Goal: Transaction & Acquisition: Purchase product/service

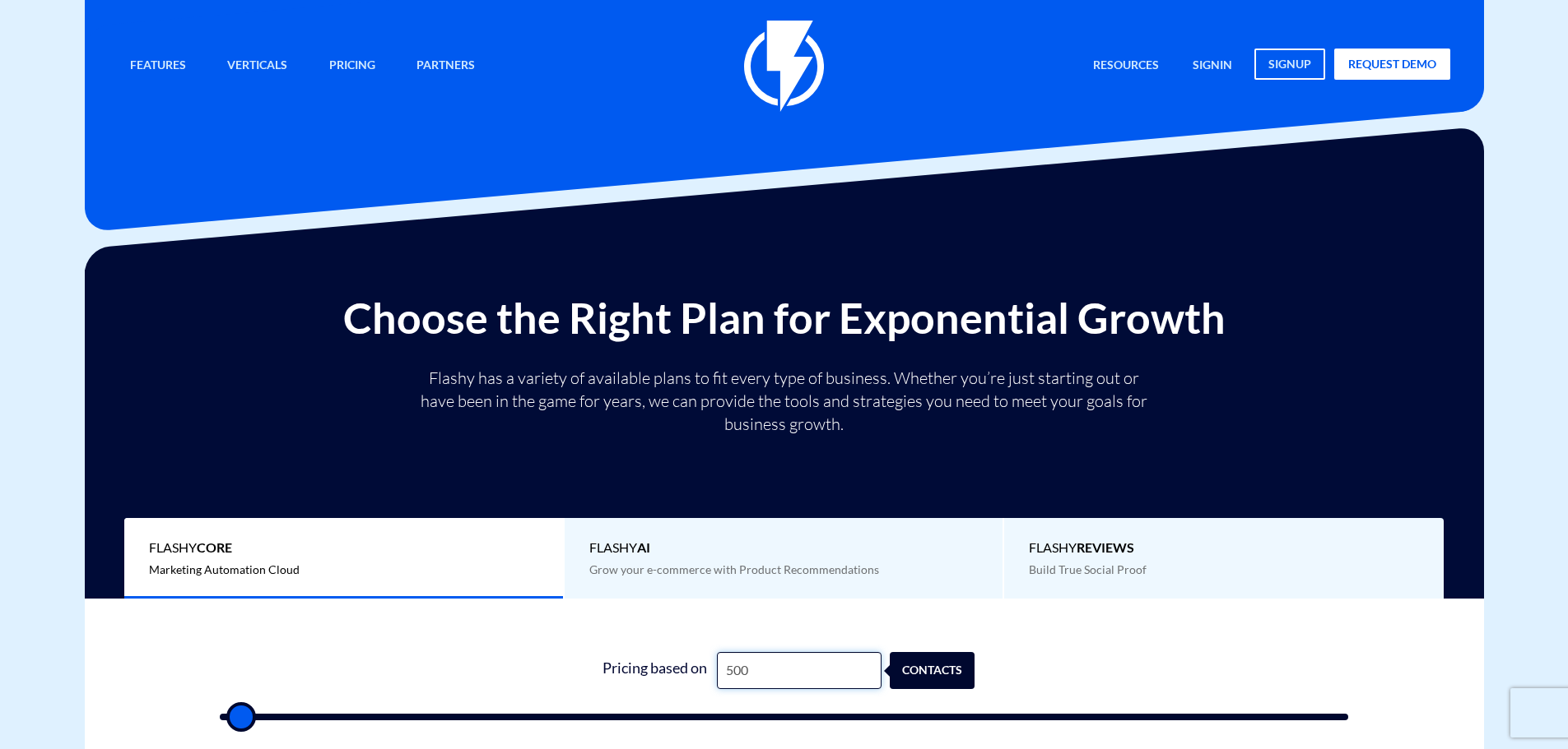
click at [751, 660] on input "500" at bounding box center [800, 670] width 165 height 37
click at [751, 661] on input "500" at bounding box center [800, 670] width 165 height 37
type input "3"
type input "500"
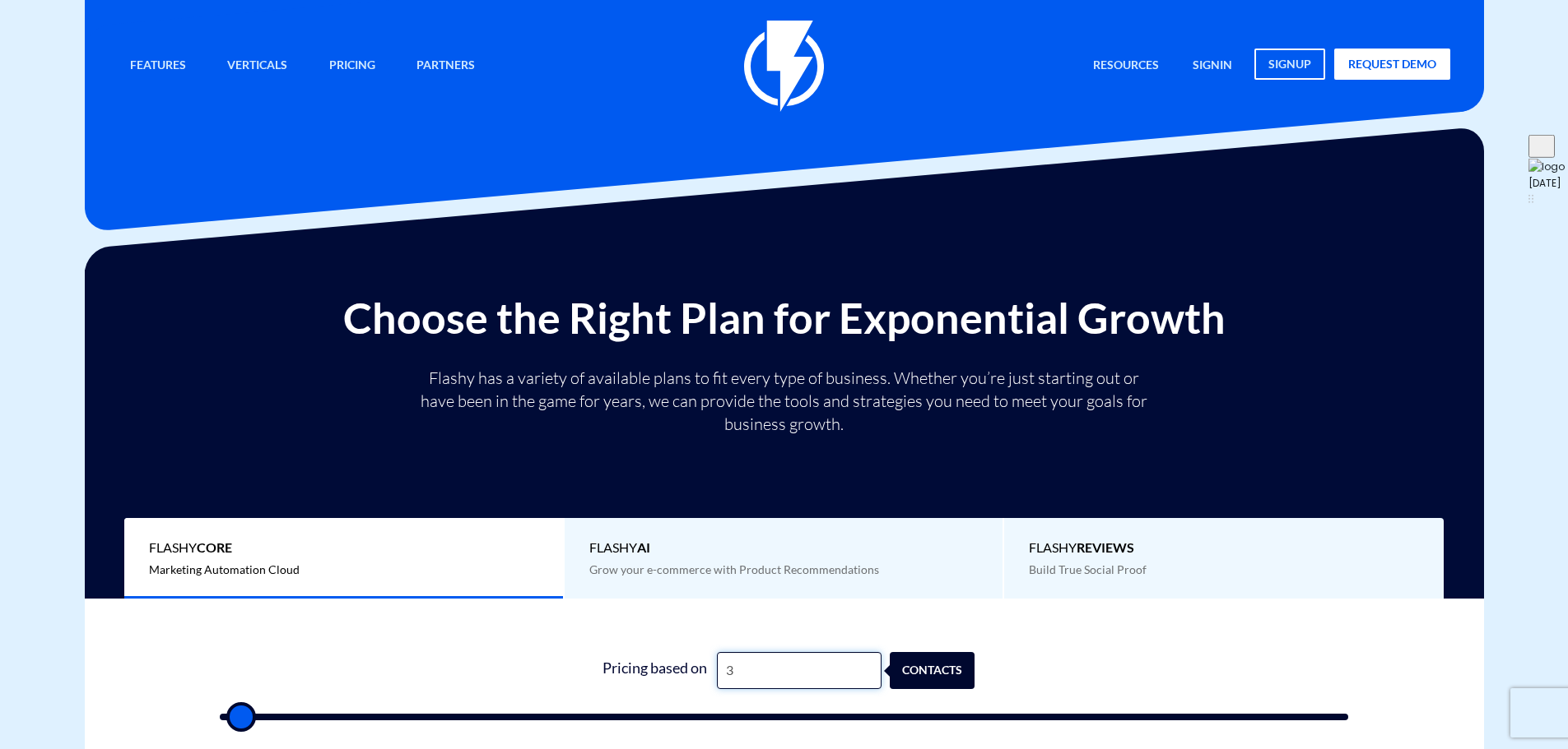
type input "30"
type input "500"
type input "300"
type input "500"
type input "3,000"
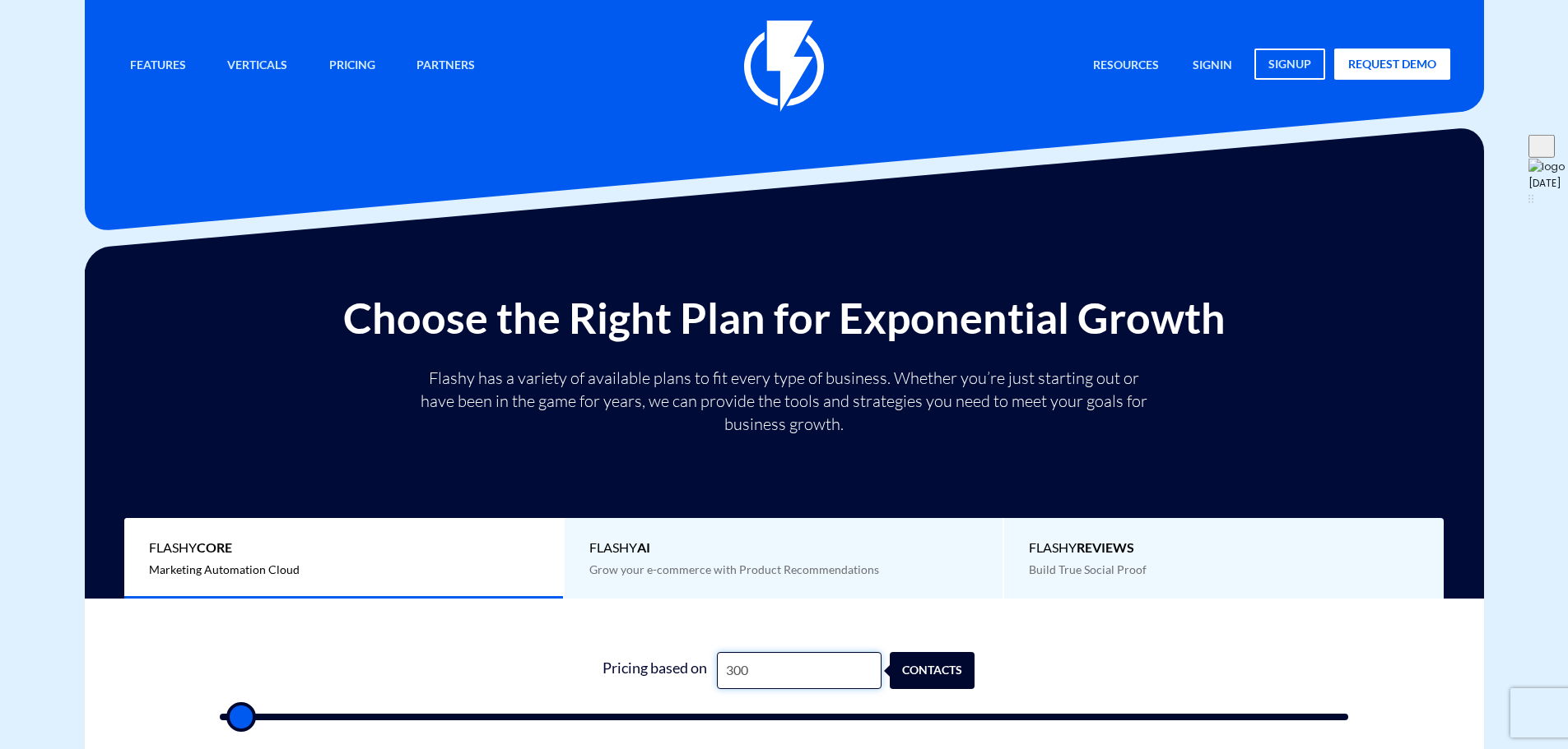
type input "3000"
type input "30,000"
type input "30000"
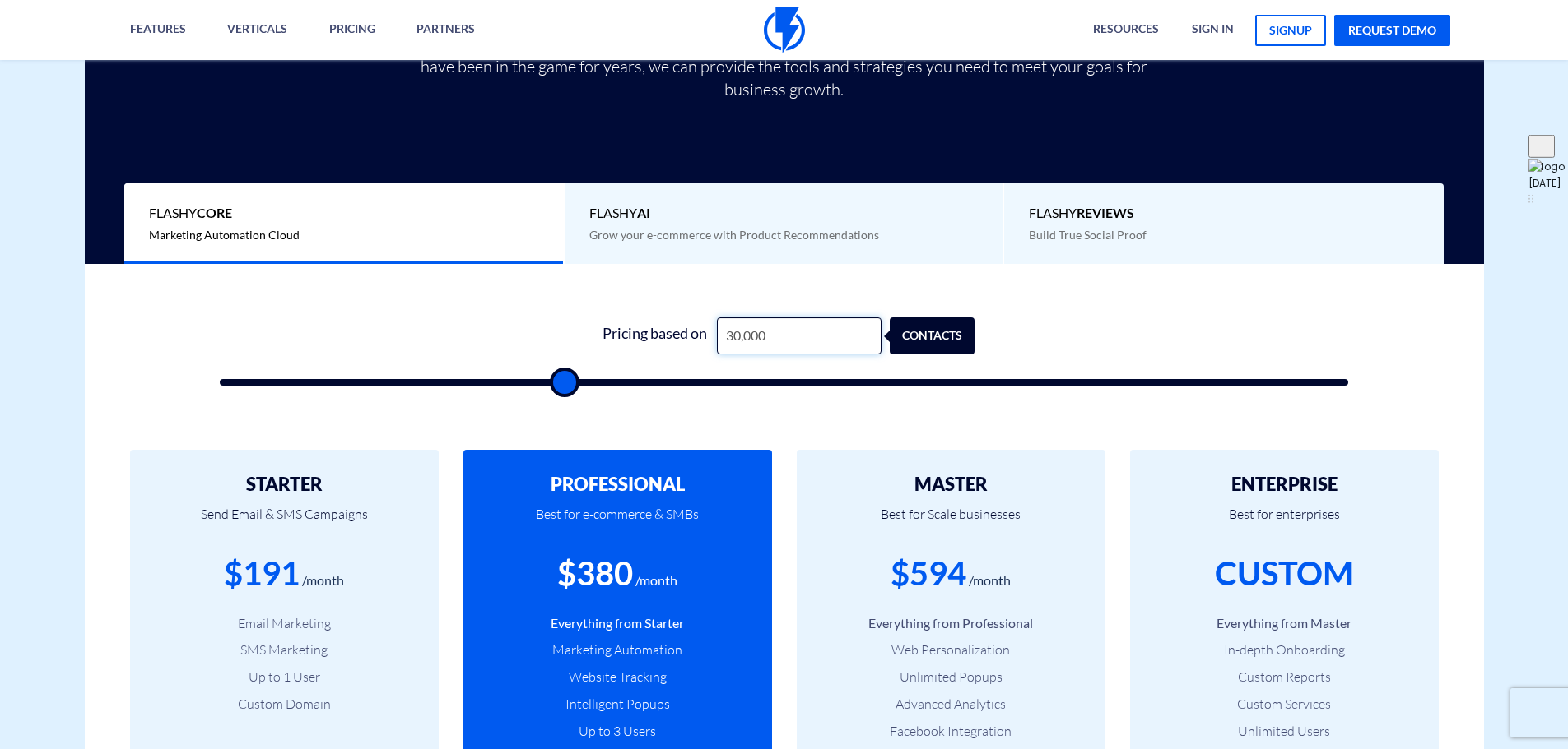
scroll to position [493, 0]
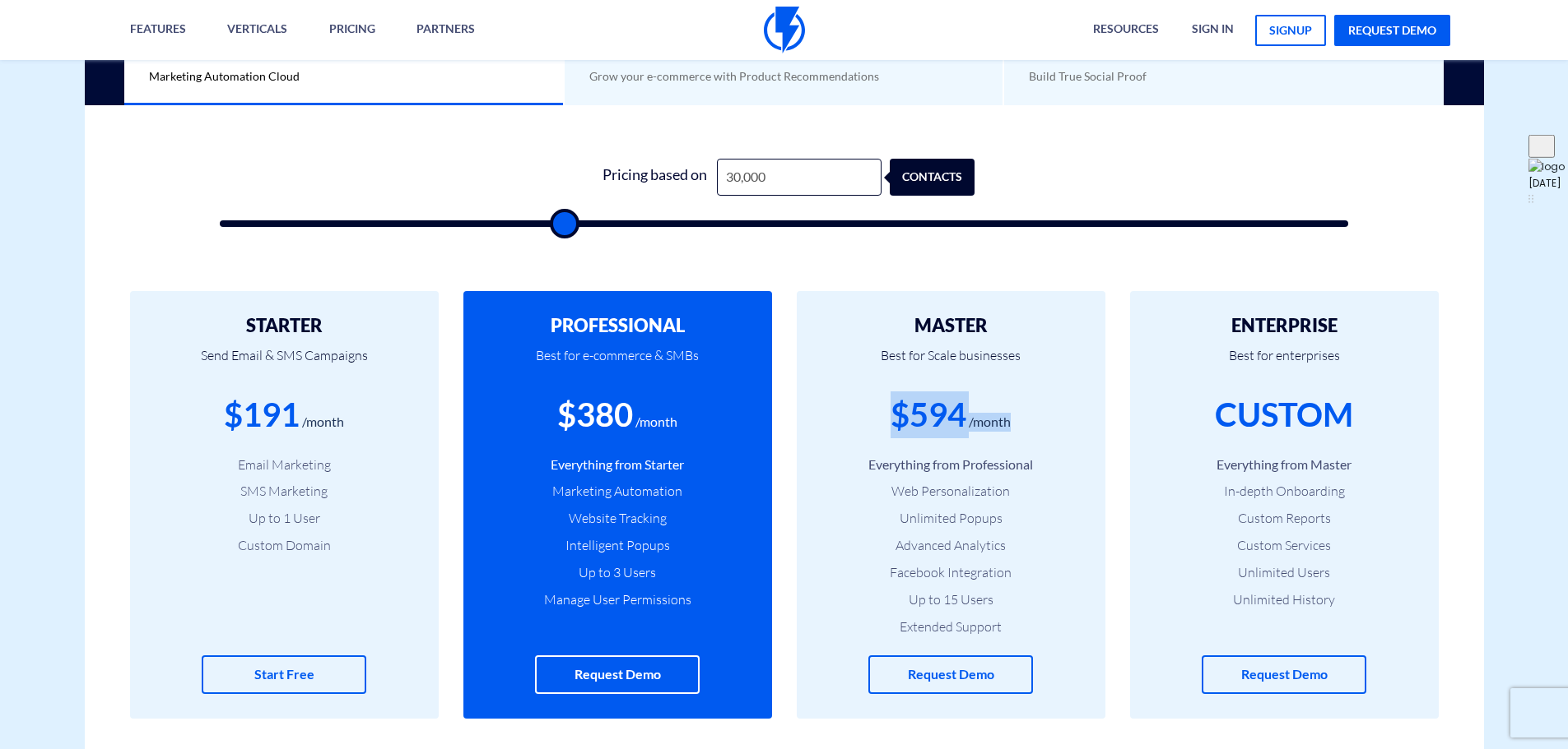
drag, startPoint x: 1020, startPoint y: 422, endPoint x: 852, endPoint y: 432, distance: 168.3
click at [852, 432] on div "$594 /month" at bounding box center [951, 415] width 259 height 47
drag, startPoint x: 891, startPoint y: 424, endPoint x: 1026, endPoint y: 437, distance: 135.6
click at [1026, 437] on div "$594 /month" at bounding box center [951, 415] width 259 height 47
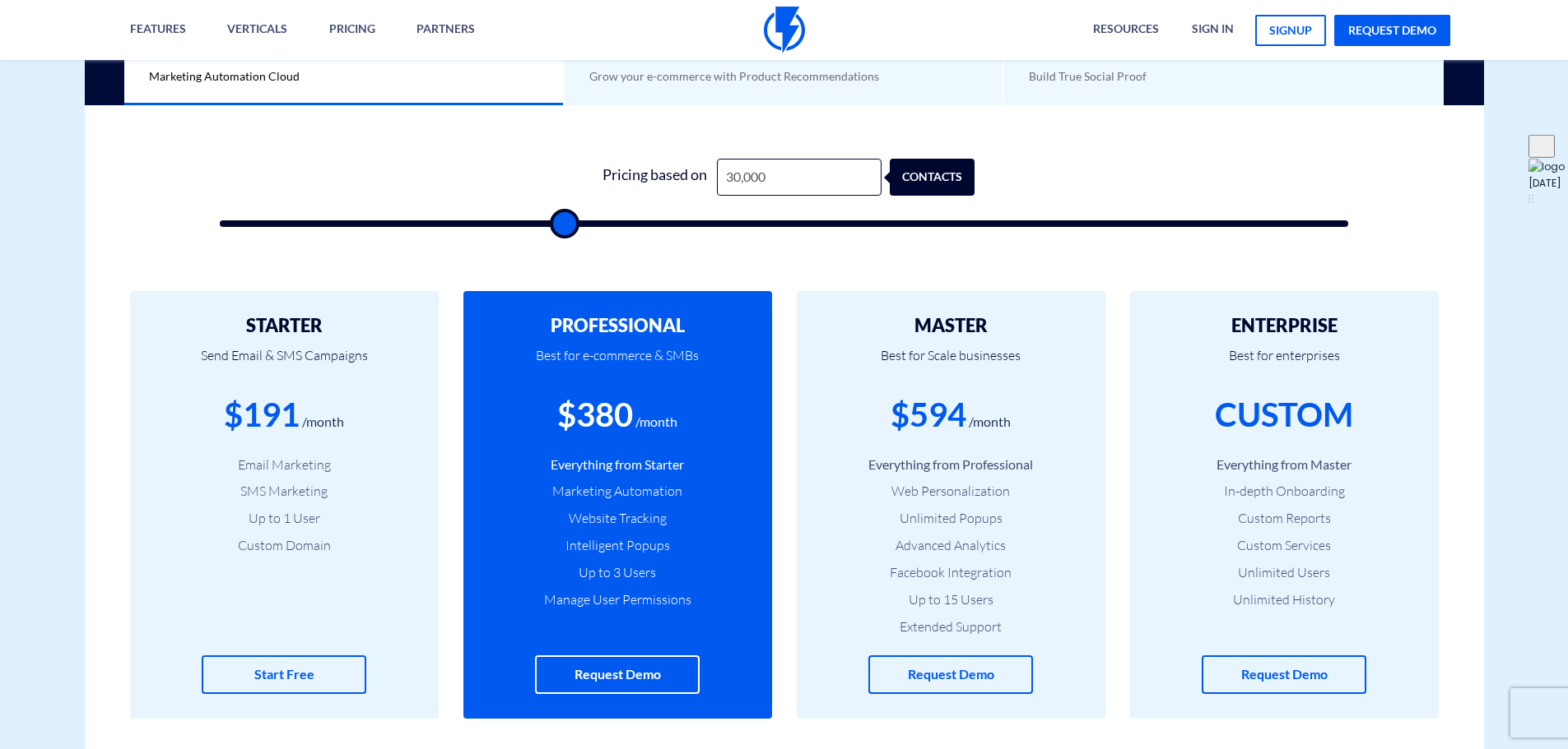
click at [1026, 437] on div "$594 /month" at bounding box center [951, 415] width 259 height 47
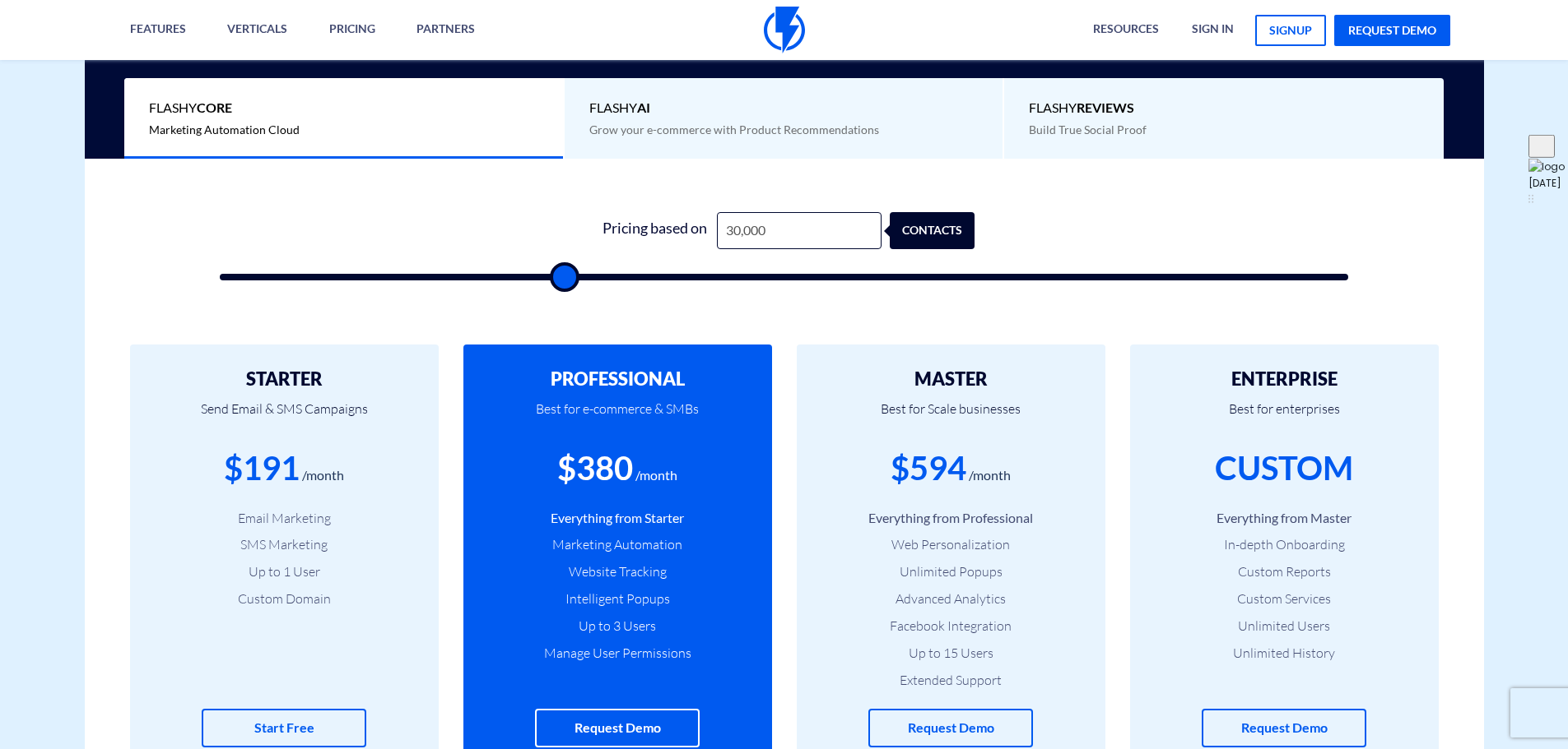
scroll to position [411, 0]
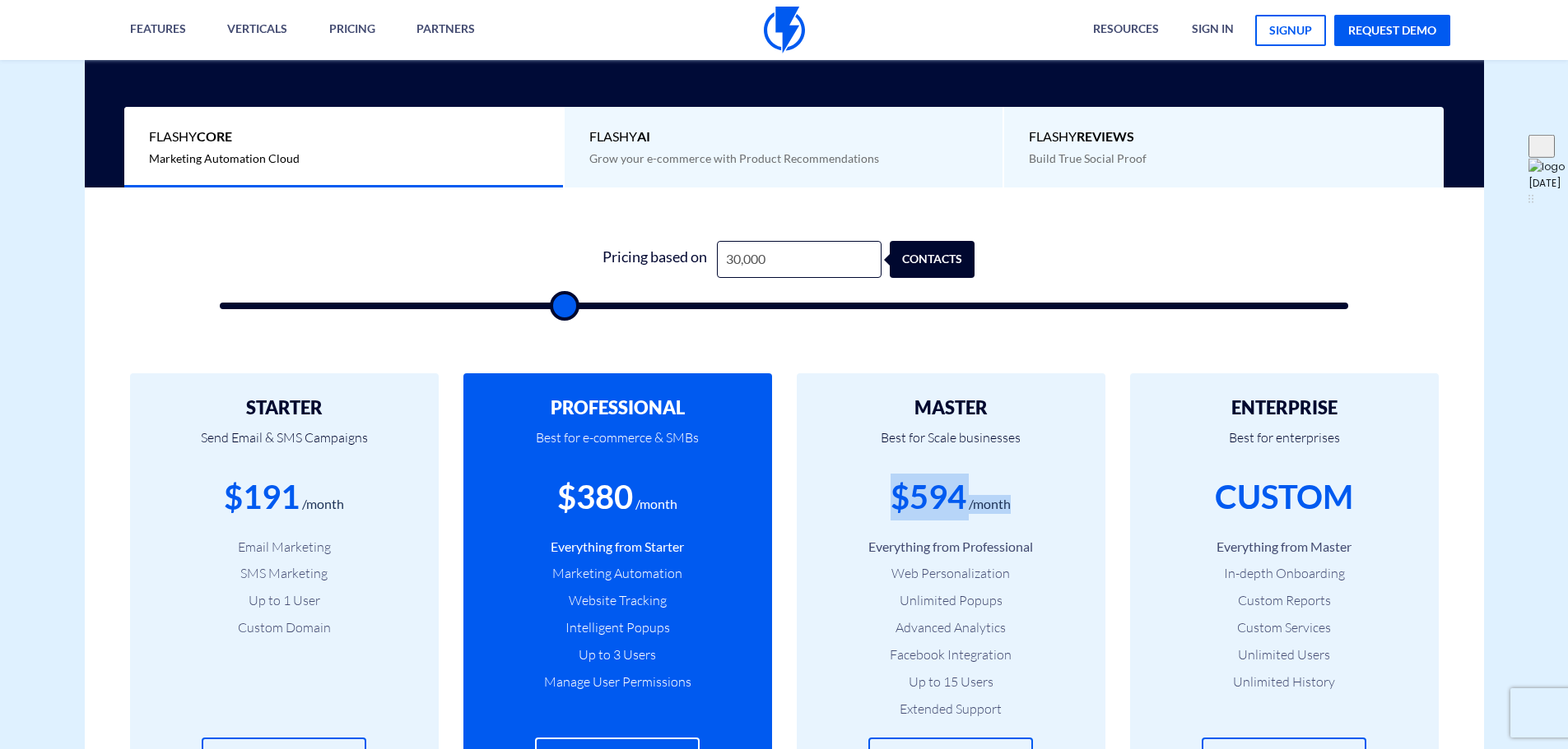
drag, startPoint x: 1003, startPoint y: 501, endPoint x: 879, endPoint y: 498, distance: 124.0
click at [879, 498] on div "$594 /month" at bounding box center [951, 498] width 259 height 47
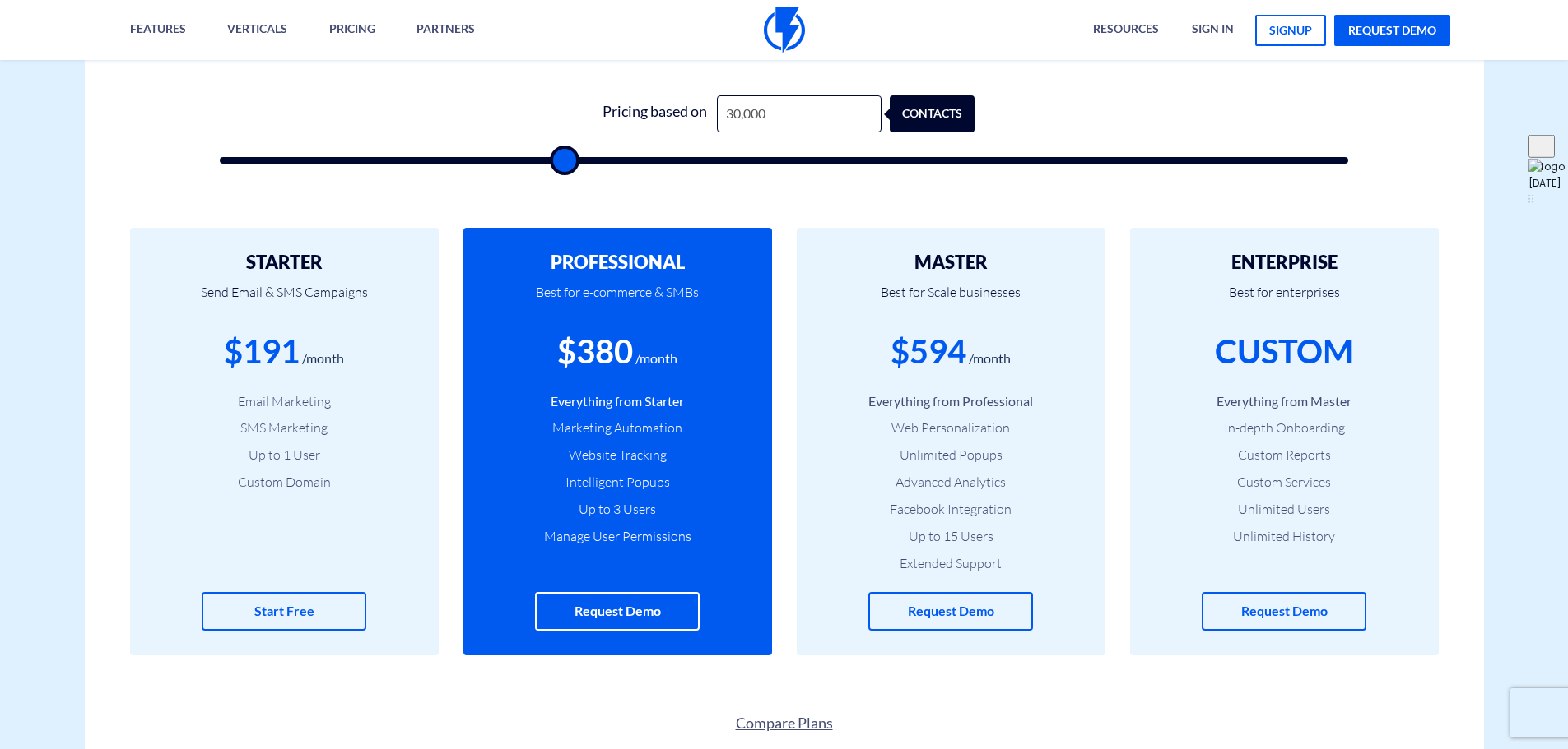
scroll to position [576, 0]
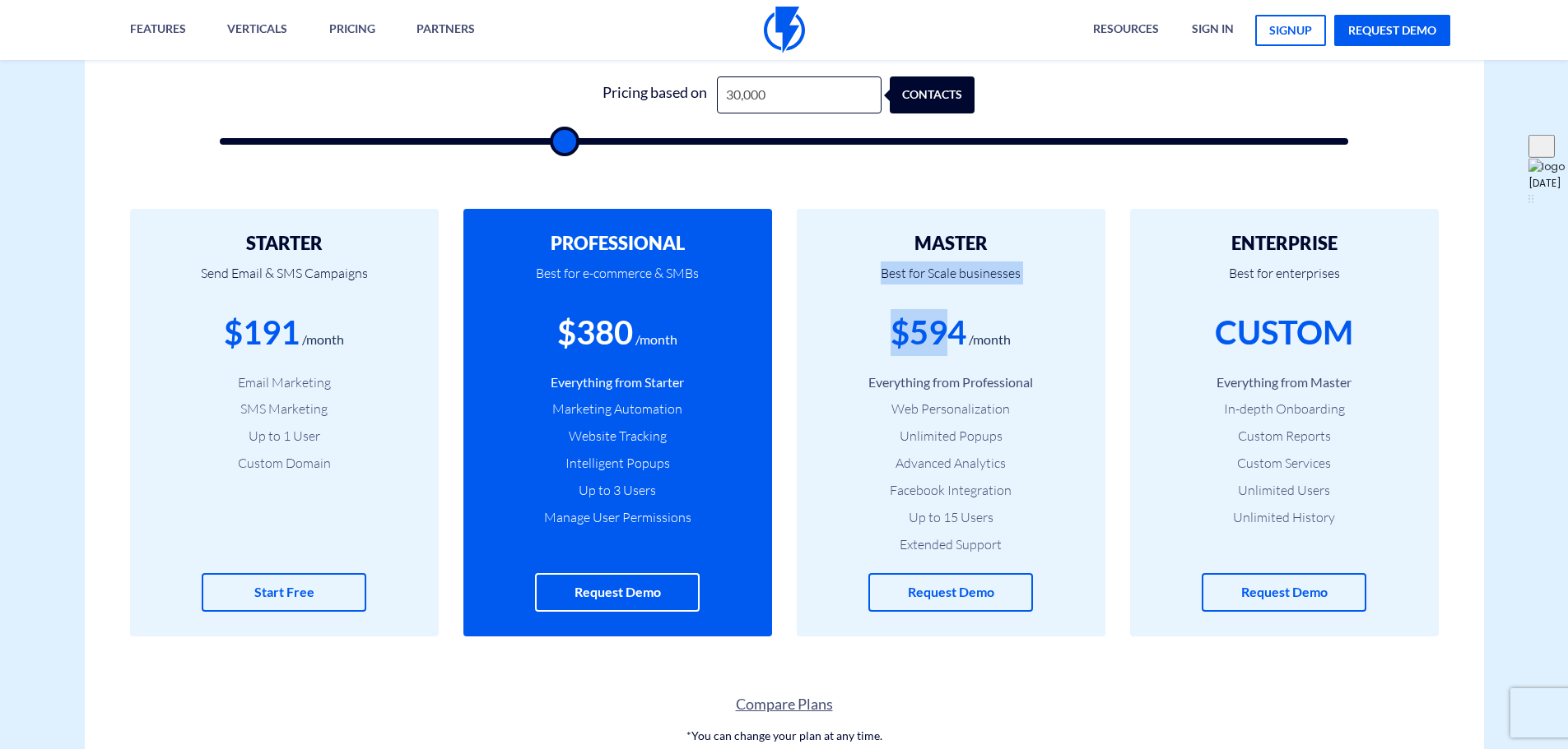
drag, startPoint x: 992, startPoint y: 232, endPoint x: 949, endPoint y: 312, distance: 90.8
click at [949, 312] on div "MASTER Best for Scale businesses $594 /month Everything from Professional Web P…" at bounding box center [951, 422] width 309 height 427
click at [949, 312] on div "$594" at bounding box center [928, 333] width 75 height 47
drag, startPoint x: 892, startPoint y: 237, endPoint x: 879, endPoint y: 277, distance: 42.1
click at [879, 277] on div "MASTER Best for Scale businesses $594 /month Everything from Professional Web P…" at bounding box center [951, 422] width 309 height 427
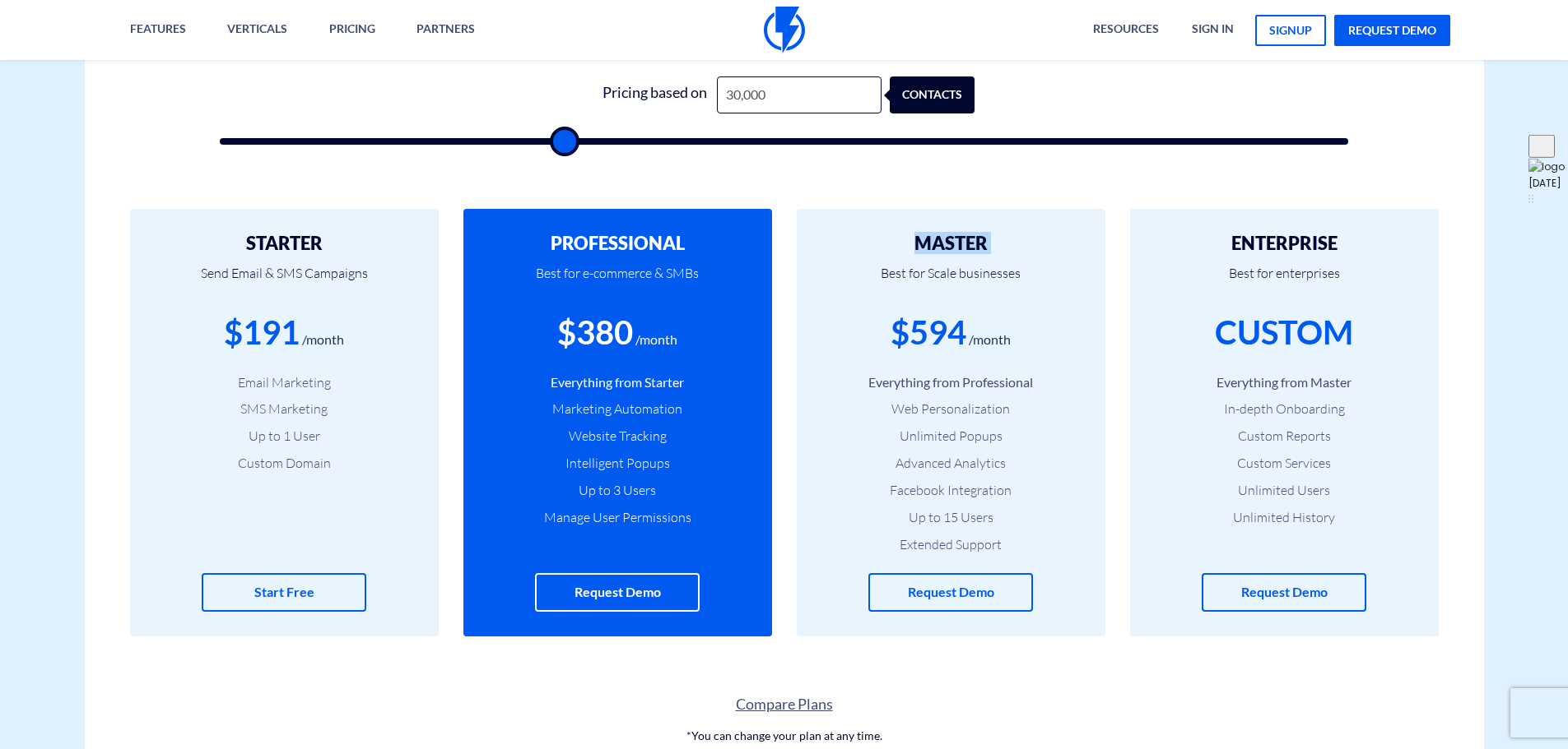
click at [879, 277] on p "Best for Scale businesses" at bounding box center [951, 281] width 259 height 56
drag, startPoint x: 1015, startPoint y: 332, endPoint x: 879, endPoint y: 321, distance: 136.4
click at [879, 321] on div "$594 /month" at bounding box center [951, 333] width 259 height 47
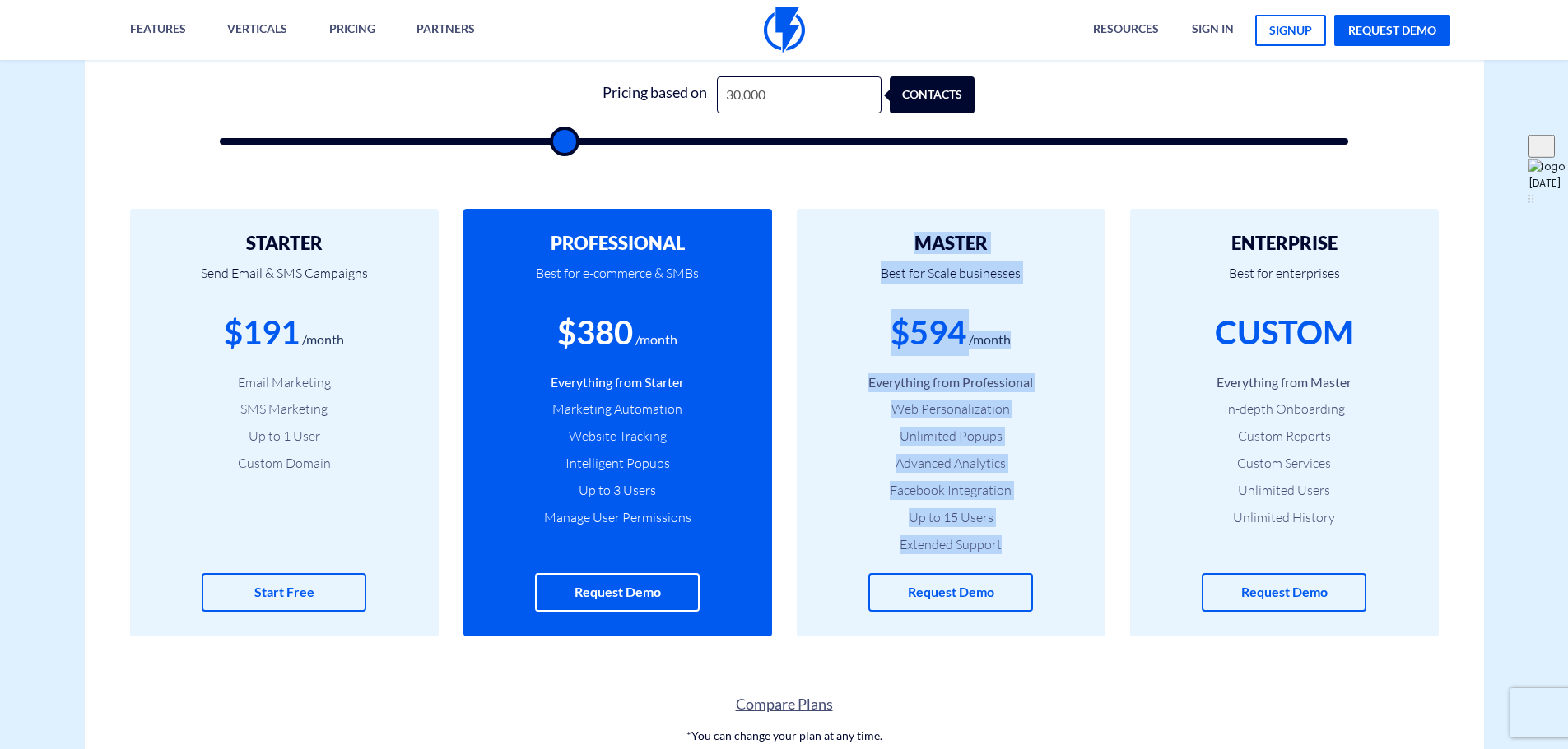
drag, startPoint x: 898, startPoint y: 238, endPoint x: 1017, endPoint y: 550, distance: 333.9
click at [1017, 550] on div "MASTER Best for Scale businesses $594 /month Everything from Professional Web P…" at bounding box center [951, 422] width 309 height 427
click at [1008, 524] on li "Up to 15 Users" at bounding box center [951, 518] width 259 height 19
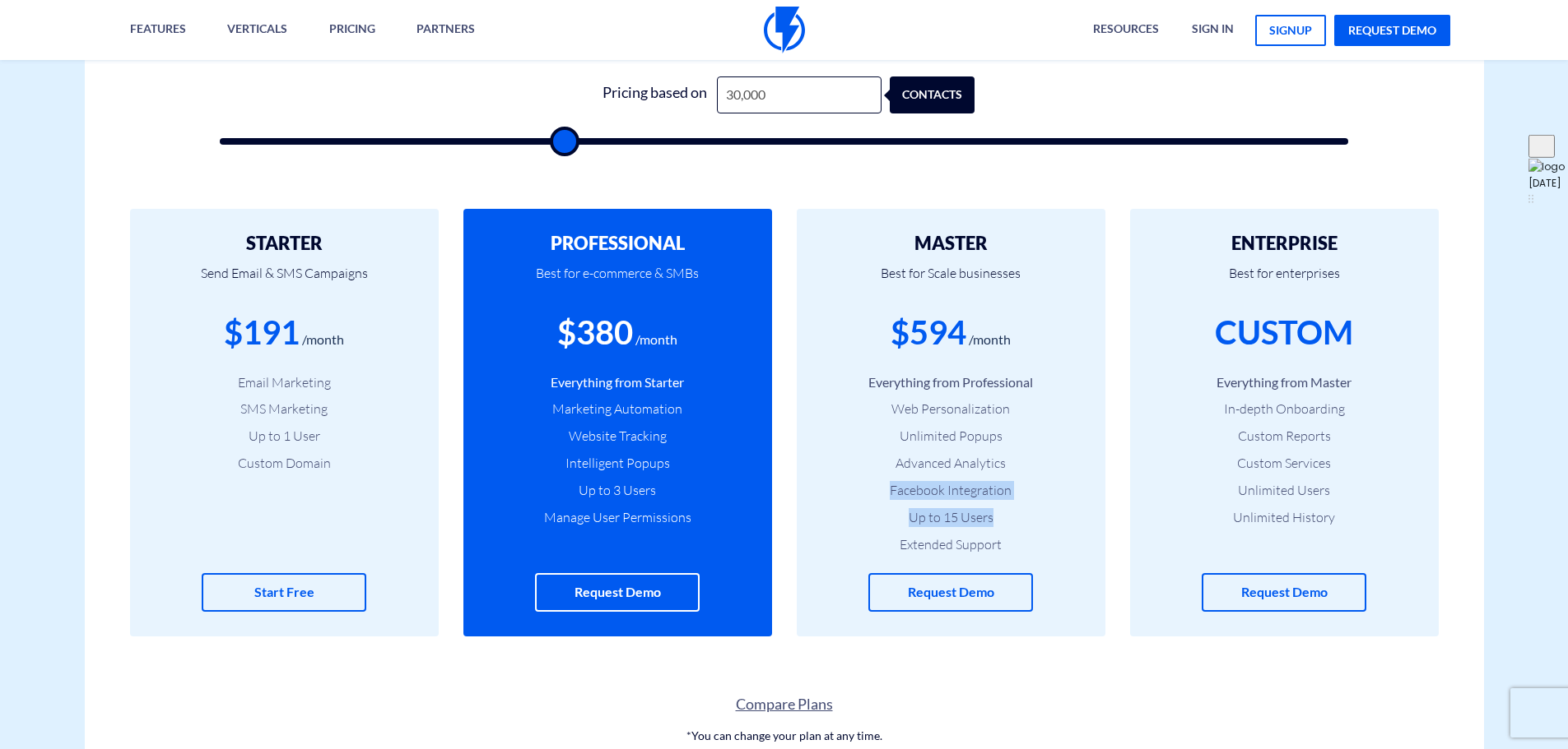
drag, startPoint x: 887, startPoint y: 489, endPoint x: 1018, endPoint y: 511, distance: 132.8
click at [1018, 511] on ul "Everything from Professional Web Personalization Unlimited Popups Advanced Anal…" at bounding box center [951, 464] width 259 height 181
click at [1011, 518] on li "Up to 15 Users" at bounding box center [951, 518] width 259 height 19
click at [1004, 518] on li "Up to 15 Users" at bounding box center [951, 518] width 259 height 19
drag, startPoint x: 995, startPoint y: 514, endPoint x: 903, endPoint y: 507, distance: 92.3
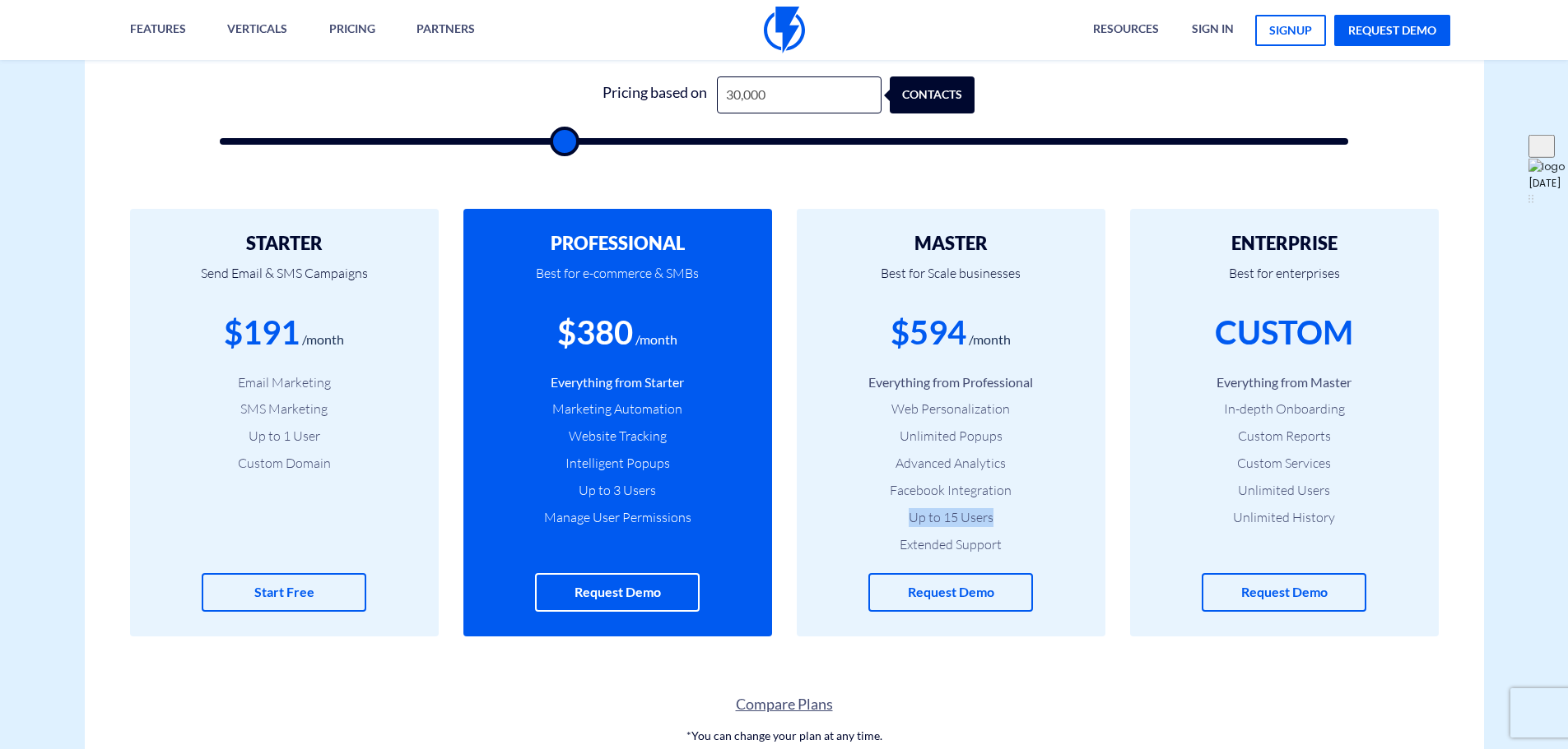
click at [903, 508] on li "Up to 15 Users" at bounding box center [951, 518] width 259 height 19
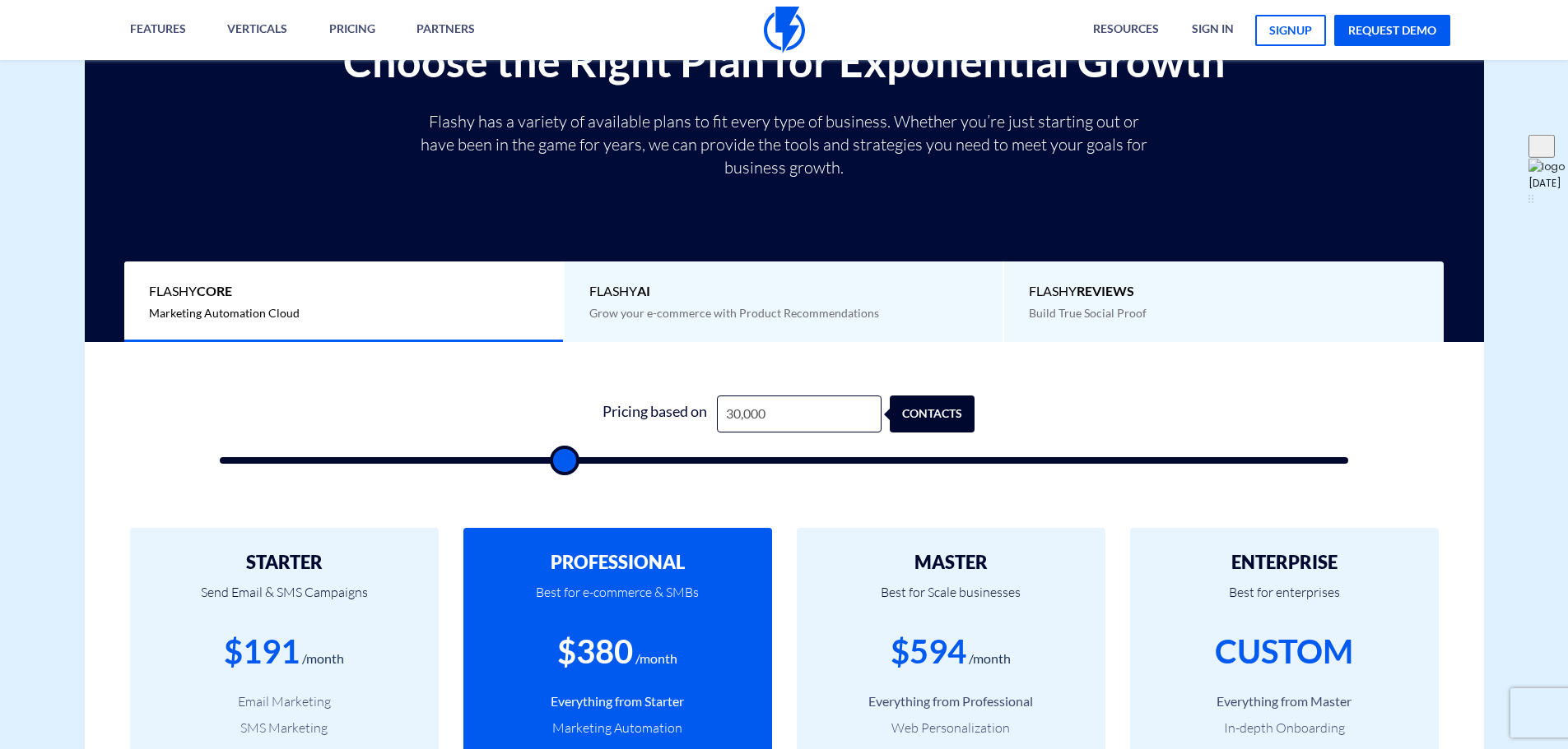
scroll to position [247, 0]
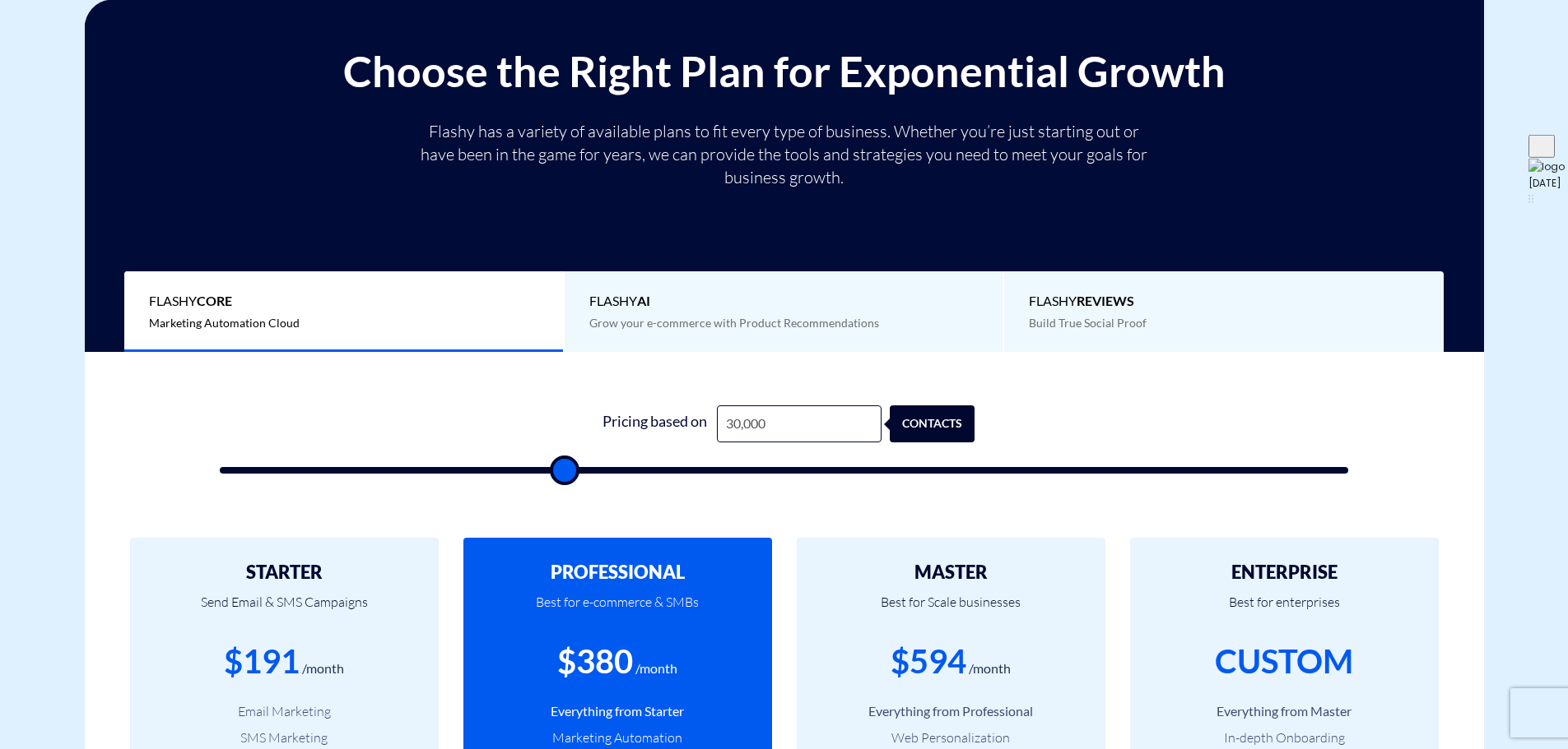
click at [1066, 308] on span "Flashy REVIEWS" at bounding box center [1224, 302] width 390 height 19
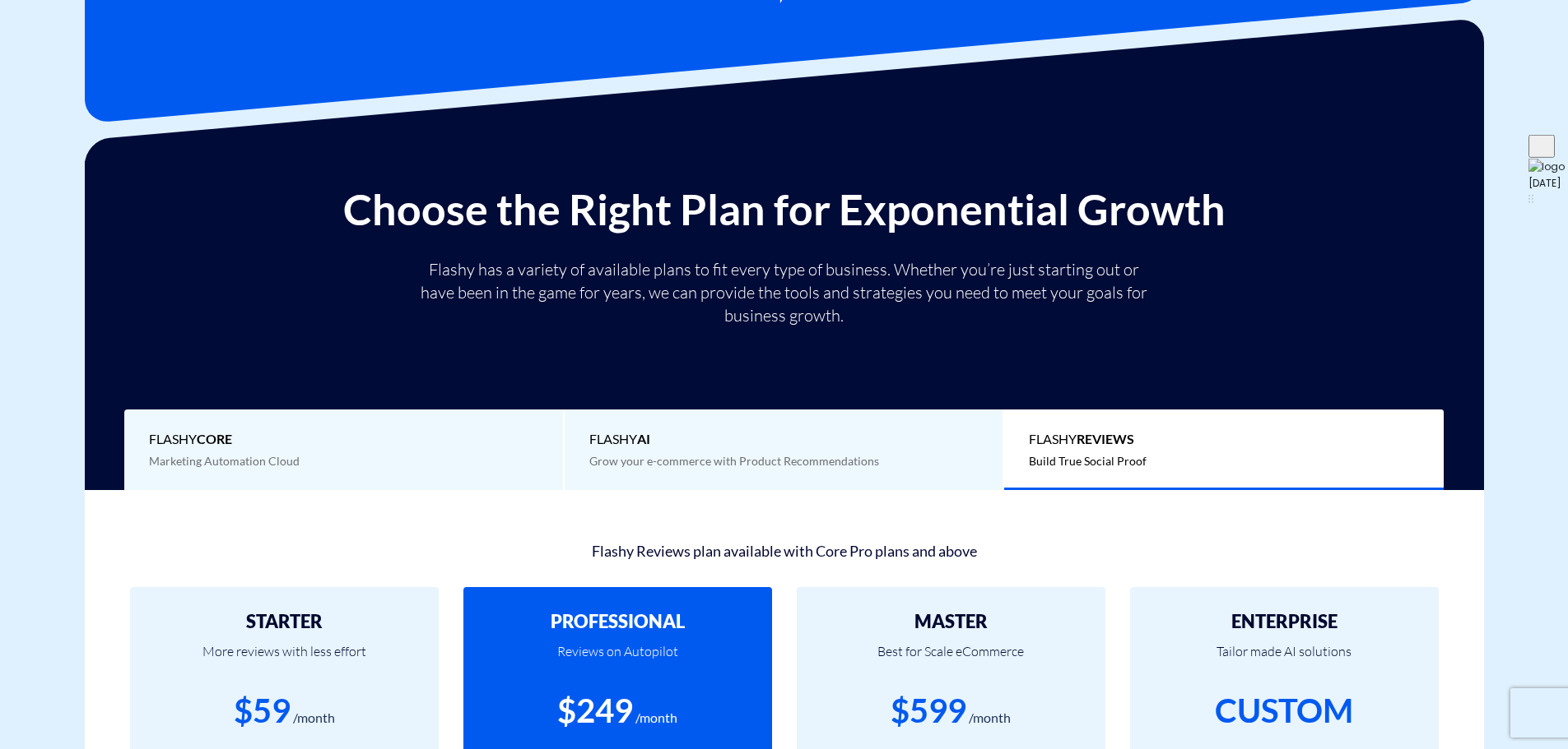
scroll to position [0, 0]
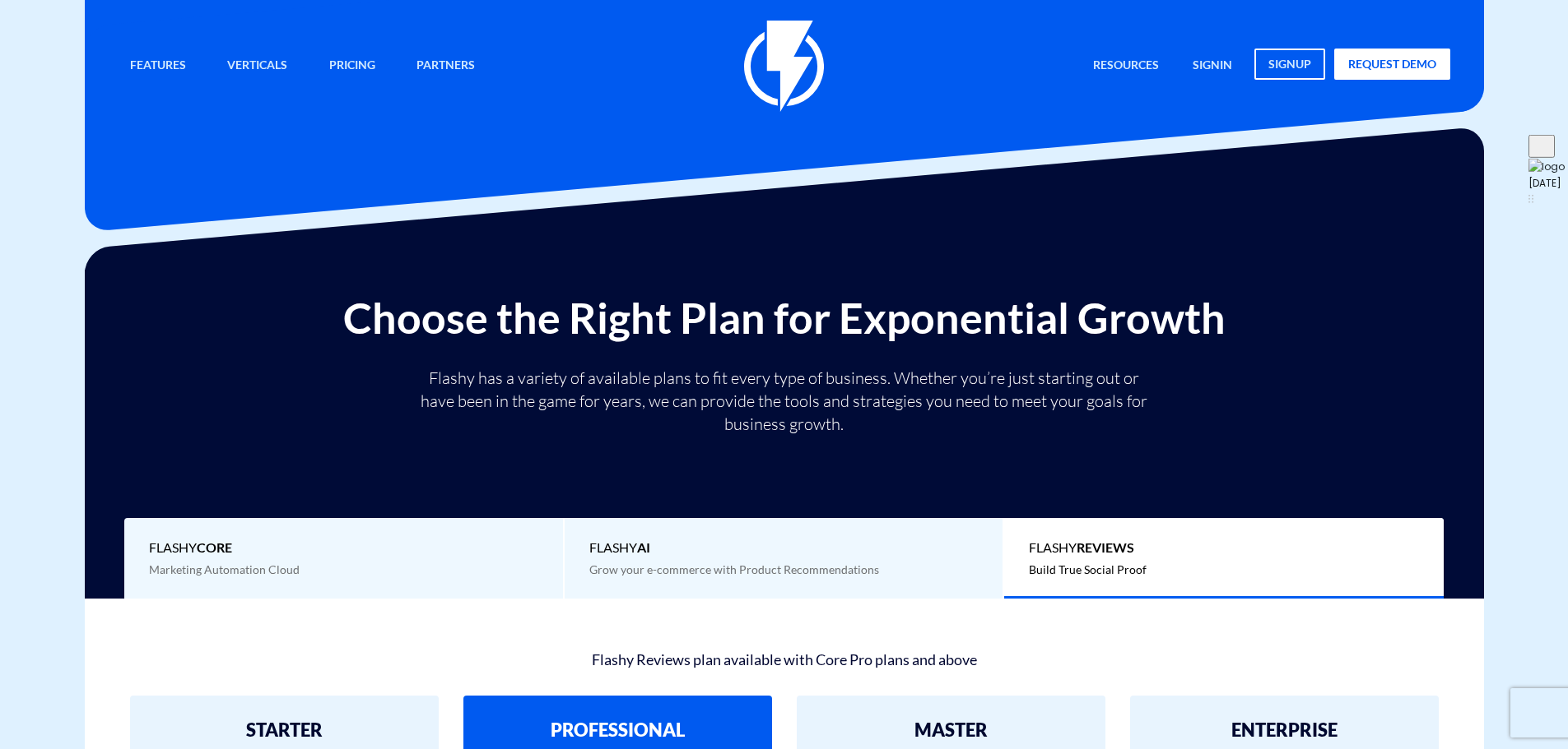
click at [329, 553] on span "Flashy Core" at bounding box center [343, 549] width 389 height 19
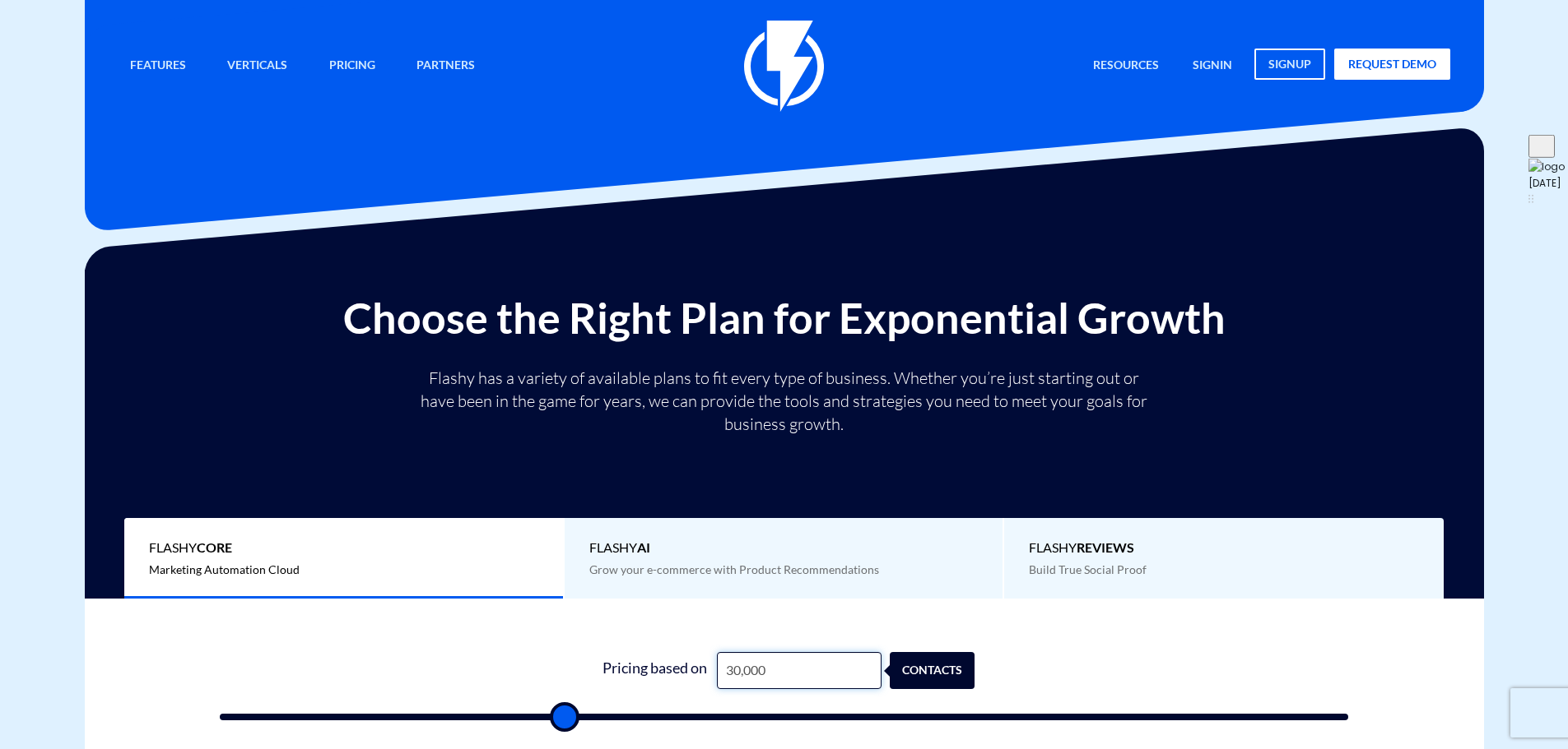
drag, startPoint x: 758, startPoint y: 674, endPoint x: 721, endPoint y: 673, distance: 37.0
click at [721, 673] on input "30,000" at bounding box center [800, 670] width 165 height 37
type input "1"
type input "500"
type input "15"
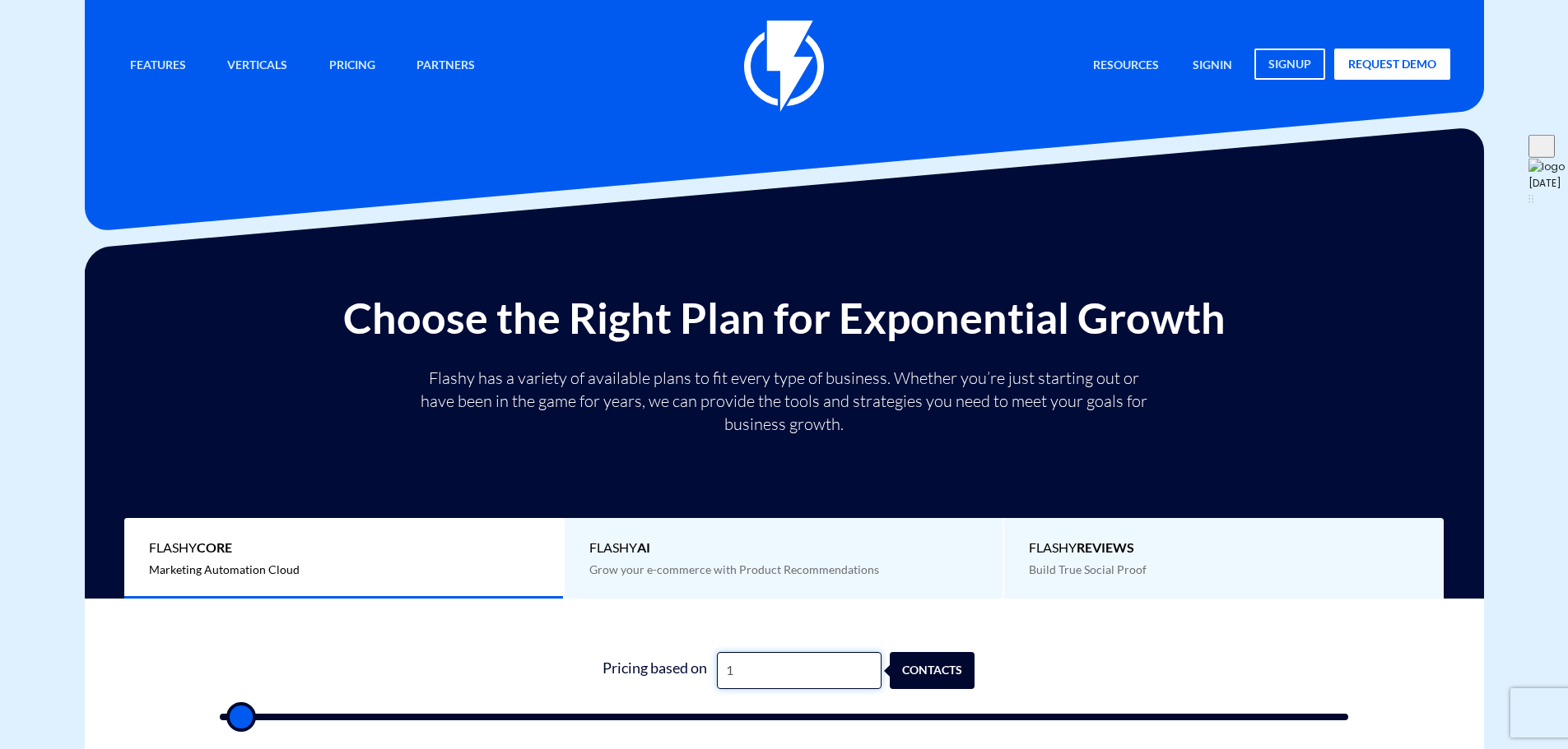
type input "500"
type input "150"
type input "500"
type input "1,500"
type input "1500"
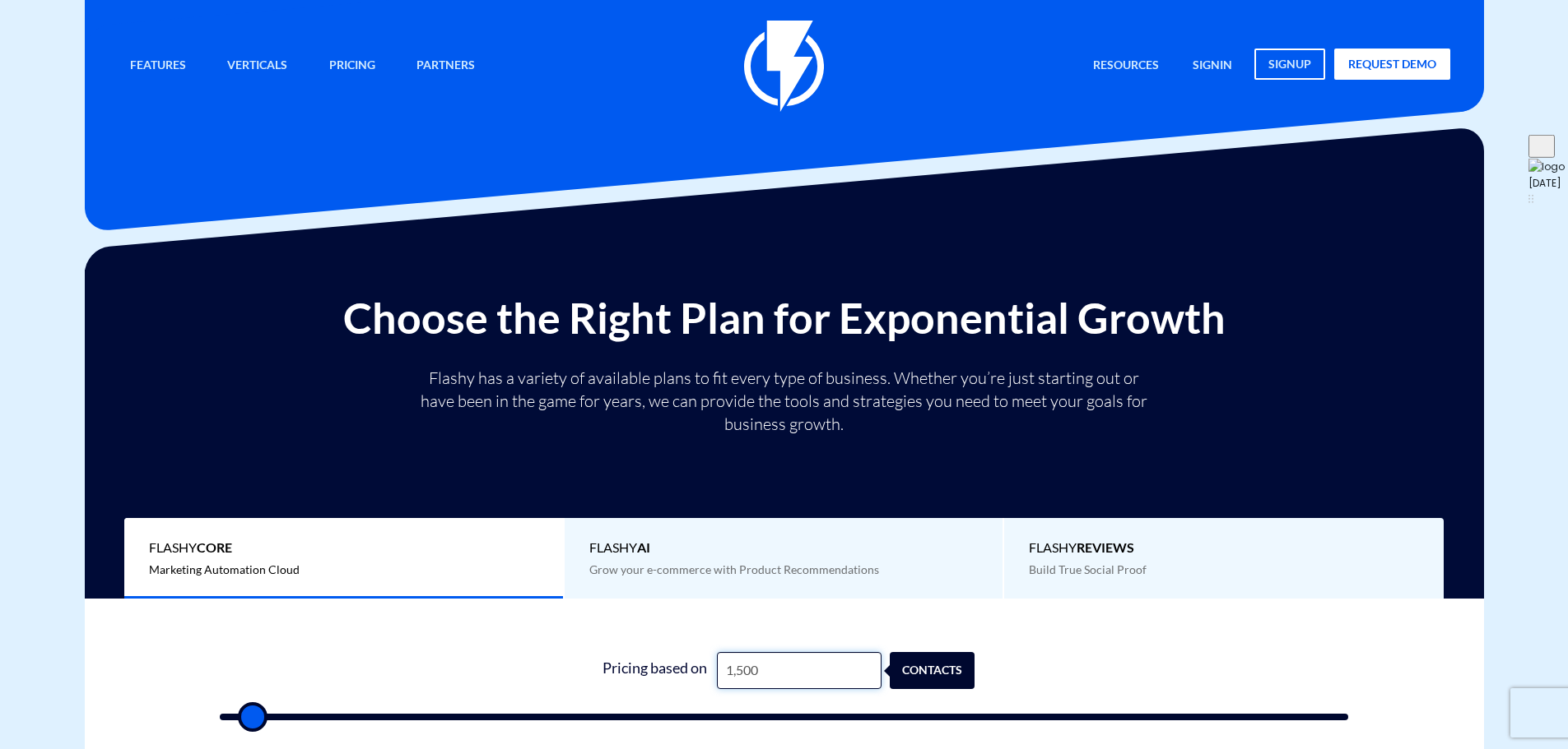
type input "15,000"
type input "15000"
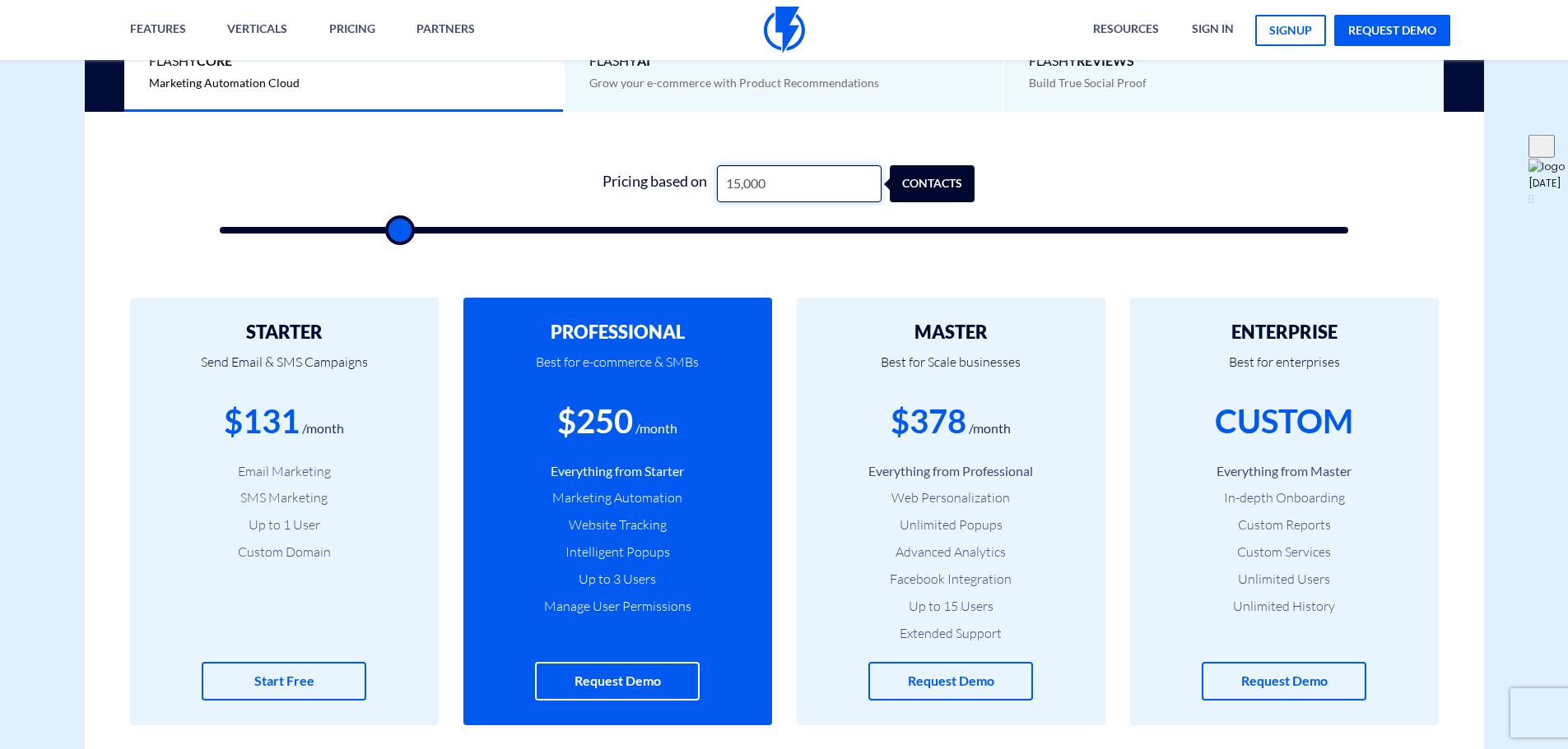
scroll to position [493, 0]
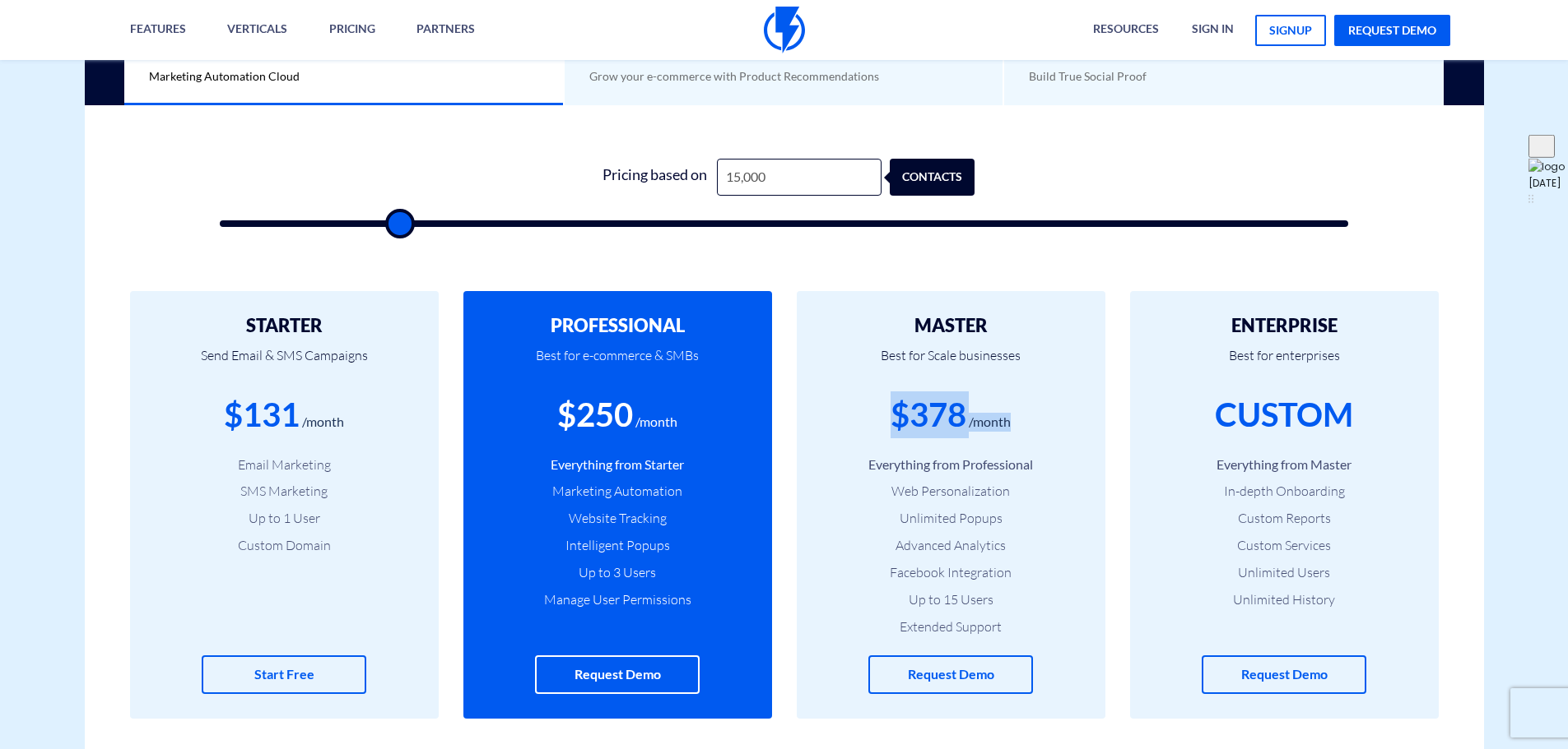
drag, startPoint x: 1022, startPoint y: 422, endPoint x: 862, endPoint y: 419, distance: 160.0
click at [862, 419] on div "$378 /month" at bounding box center [951, 415] width 259 height 47
drag, startPoint x: 905, startPoint y: 325, endPoint x: 1009, endPoint y: 401, distance: 128.8
click at [1009, 401] on div "MASTER Best for Scale businesses $378 /month Everything from Professional Web P…" at bounding box center [951, 505] width 309 height 427
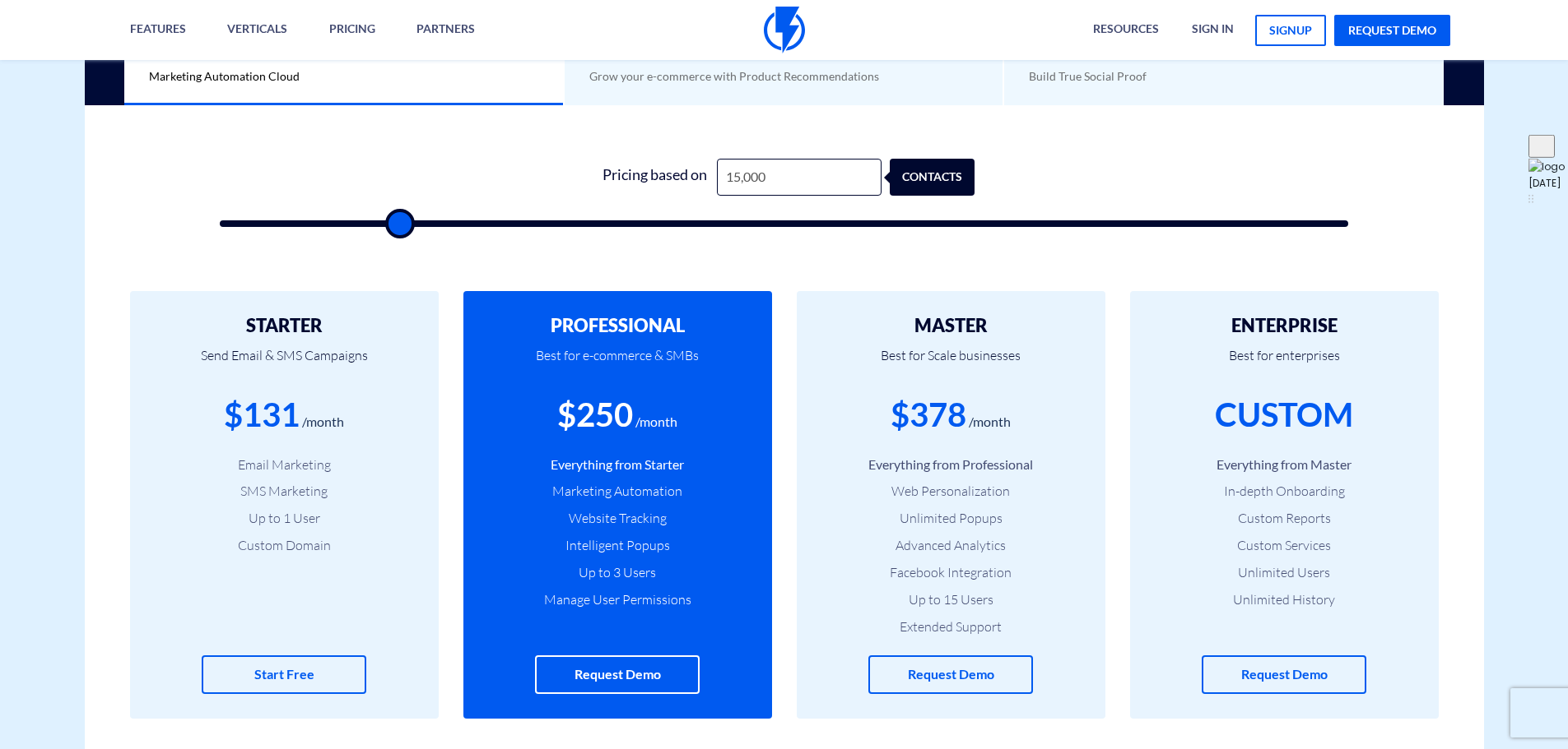
click at [1009, 402] on div "$378 /month" at bounding box center [951, 415] width 259 height 47
click at [771, 179] on input "15,000" at bounding box center [800, 177] width 165 height 37
drag, startPoint x: 1016, startPoint y: 419, endPoint x: 885, endPoint y: 421, distance: 131.0
click at [885, 421] on div "$378 /month" at bounding box center [951, 415] width 259 height 47
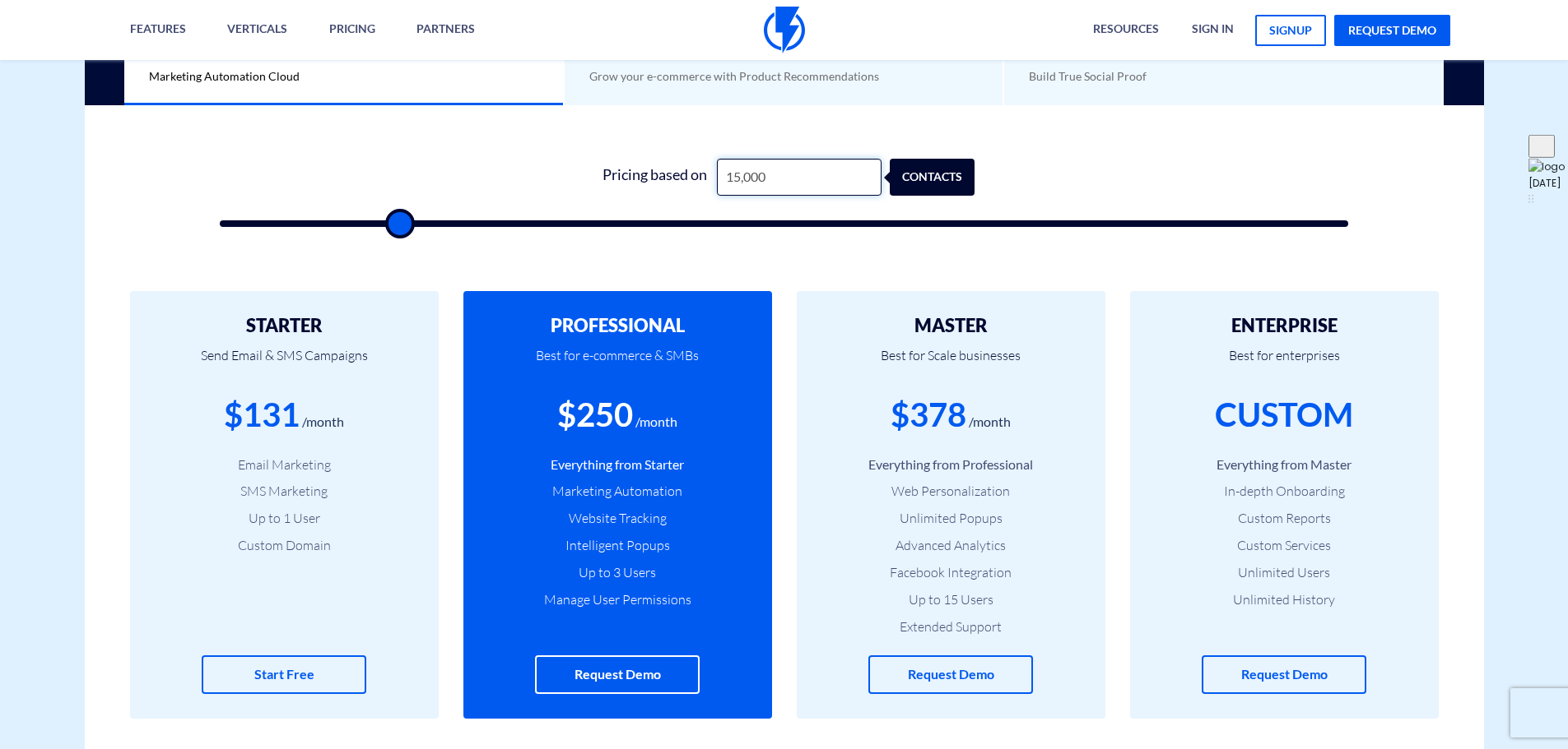
click at [775, 173] on input "15,000" at bounding box center [800, 177] width 165 height 37
type input "1"
type input "500"
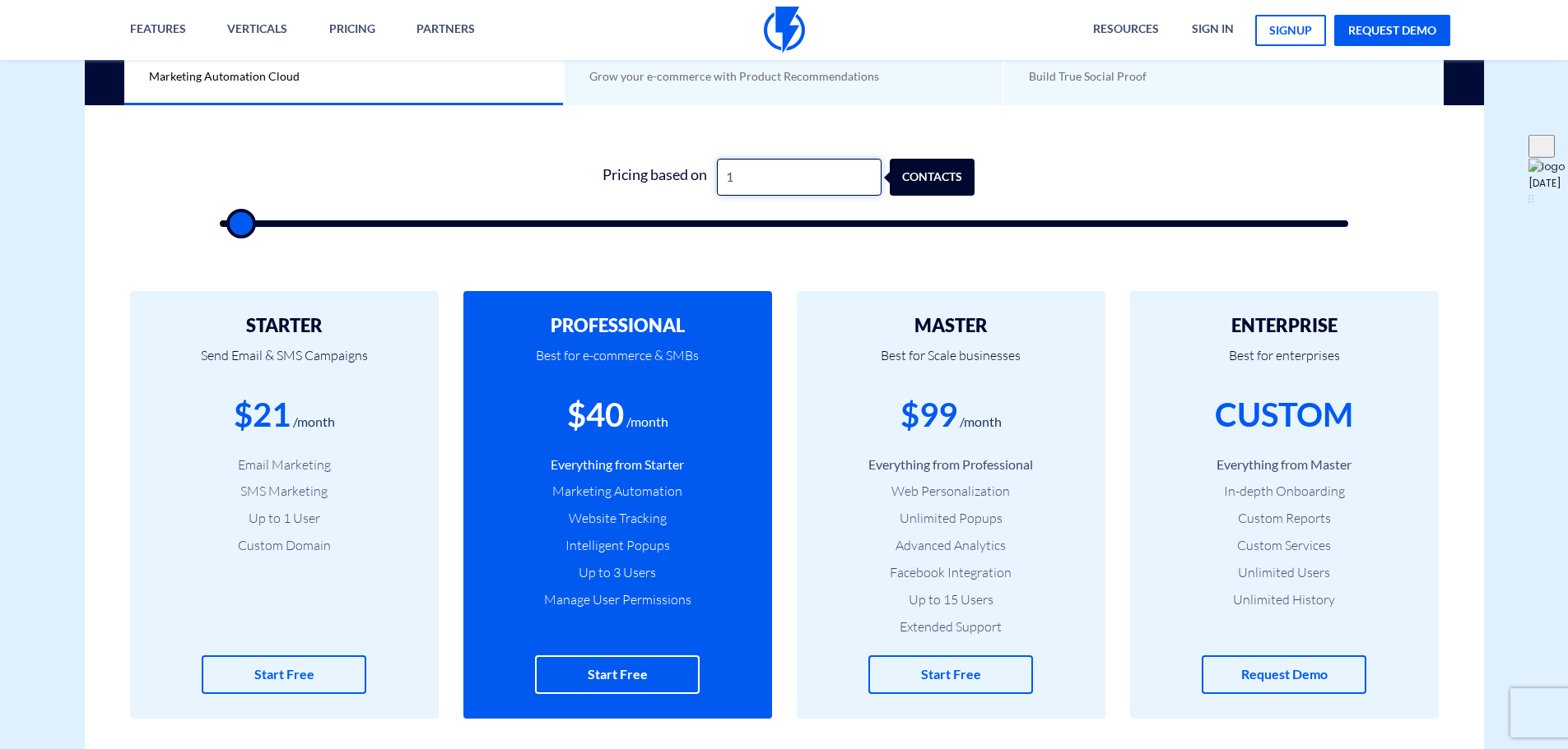
type input "10"
type input "500"
type input "100"
type input "500"
type input "1,000"
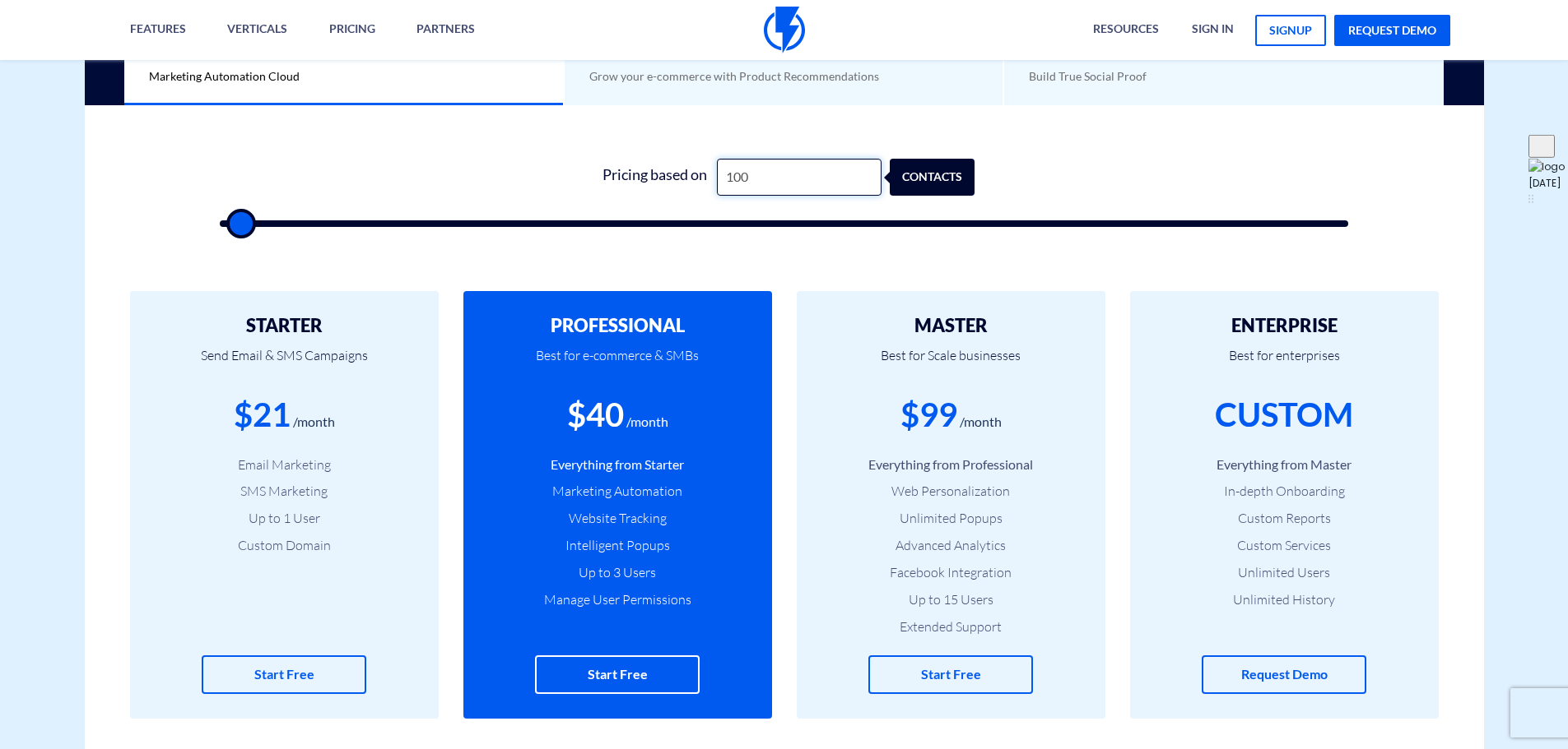
type input "1000"
type input "10,000"
type input "10000"
type input "10,000"
drag, startPoint x: 893, startPoint y: 419, endPoint x: 1023, endPoint y: 423, distance: 130.1
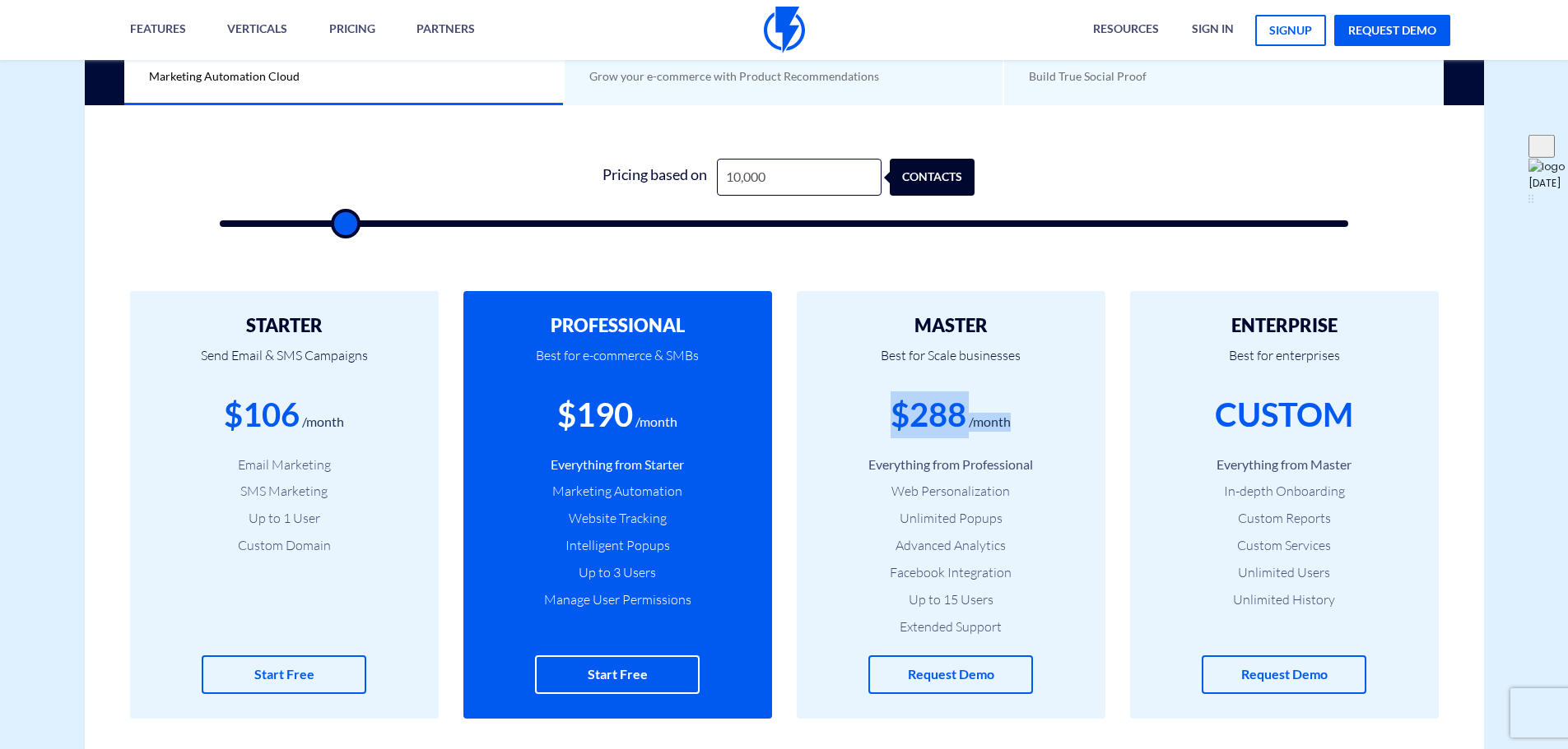
click at [1023, 423] on div "$288 /month" at bounding box center [951, 415] width 259 height 47
click at [1218, 148] on div "0 Pricing based on 10,000 contacts" at bounding box center [784, 188] width 1162 height 140
